Goal: Information Seeking & Learning: Learn about a topic

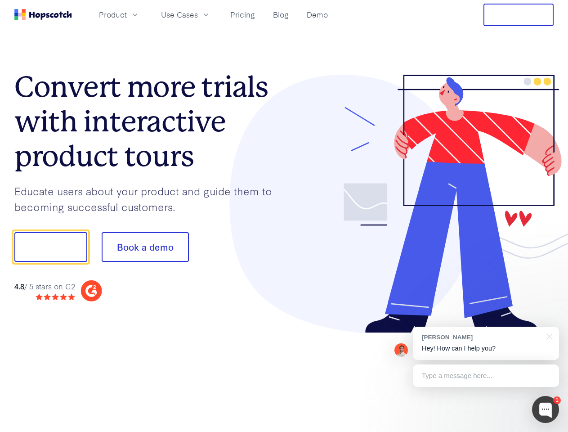
click at [284, 216] on div at bounding box center [419, 204] width 270 height 259
click at [127, 14] on span "Product" at bounding box center [113, 14] width 28 height 11
click at [198, 14] on span "Use Cases" at bounding box center [179, 14] width 37 height 11
click at [519, 15] on button "Free Trial" at bounding box center [519, 15] width 70 height 23
click at [50, 247] on button "Show me!" at bounding box center [50, 247] width 73 height 30
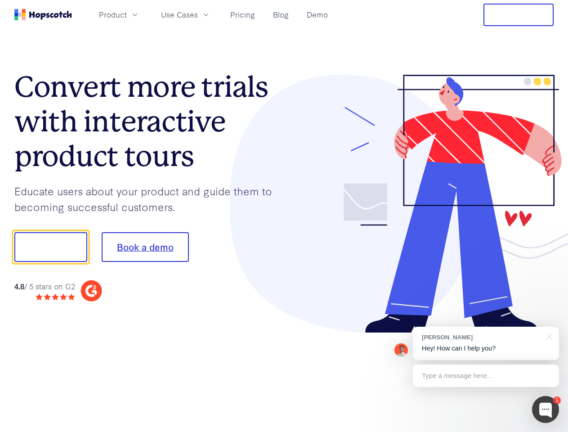
click at [145, 247] on button "Book a demo" at bounding box center [145, 247] width 87 height 30
click at [546, 410] on div at bounding box center [545, 409] width 27 height 27
click at [486, 343] on div "[PERSON_NAME] Hey! How can I help you?" at bounding box center [486, 343] width 146 height 33
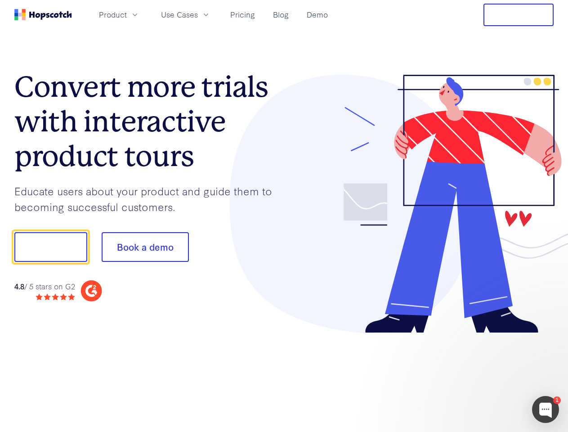
click at [548, 336] on div at bounding box center [475, 246] width 169 height 300
click at [486, 376] on div at bounding box center [475, 306] width 169 height 180
